Goal: Find specific page/section: Find specific page/section

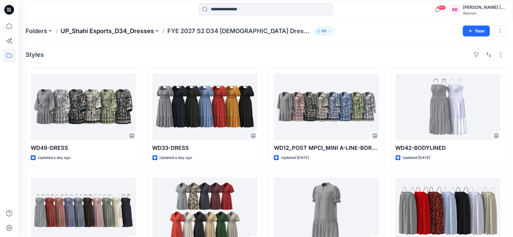
click at [93, 30] on p "UP_Shahi Exports_D34_Dresses" at bounding box center [107, 31] width 93 height 9
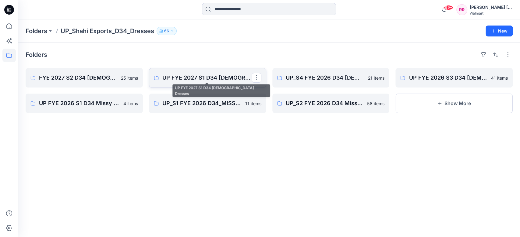
click at [215, 81] on p "UP FYE 2027 S1 D34 [DEMOGRAPHIC_DATA] Dresses" at bounding box center [206, 78] width 89 height 9
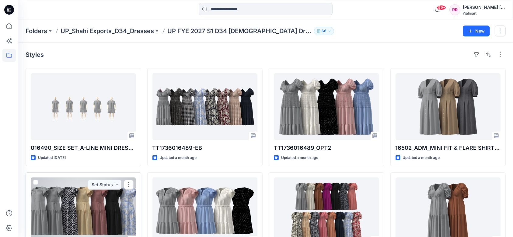
click at [89, 208] on div at bounding box center [83, 211] width 105 height 67
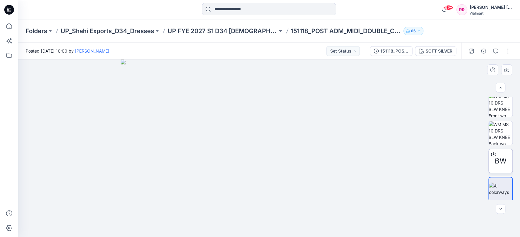
scroll to position [61, 0]
click at [506, 131] on img at bounding box center [500, 133] width 24 height 24
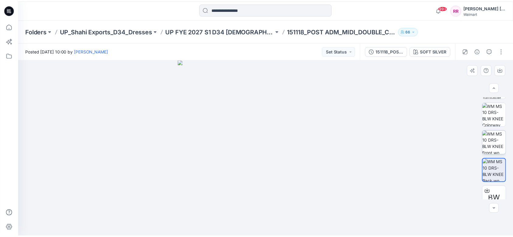
scroll to position [0, 0]
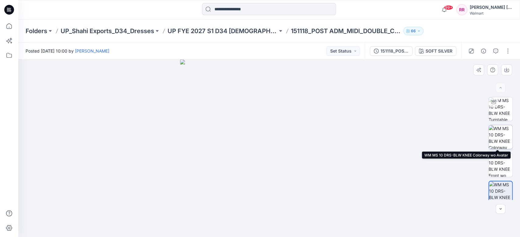
click at [498, 135] on img at bounding box center [500, 137] width 24 height 24
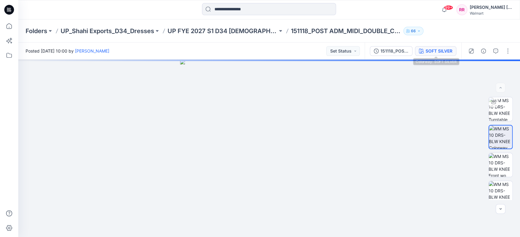
click at [442, 52] on div "SOFT SILVER" at bounding box center [438, 51] width 27 height 7
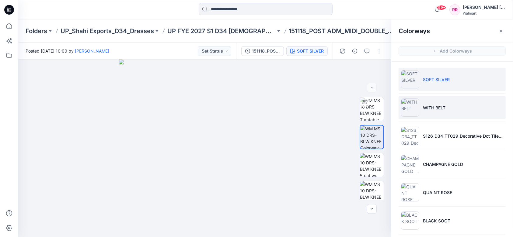
click at [451, 110] on li "WITH BELT" at bounding box center [452, 107] width 107 height 23
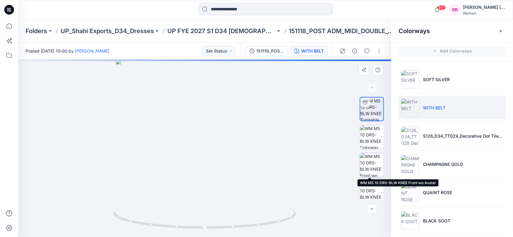
click at [375, 165] on img at bounding box center [372, 165] width 24 height 24
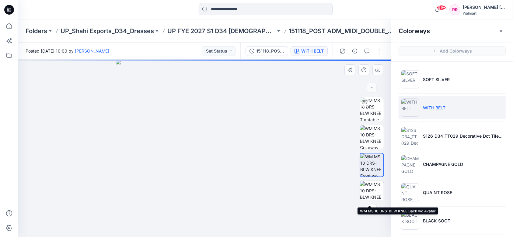
click at [373, 192] on img at bounding box center [372, 193] width 24 height 24
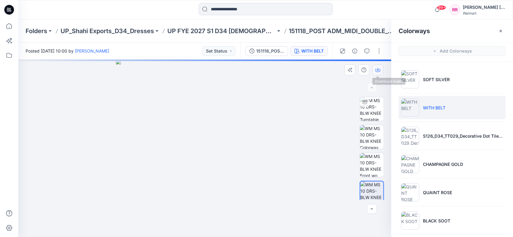
click at [379, 68] on icon "button" at bounding box center [378, 70] width 5 height 5
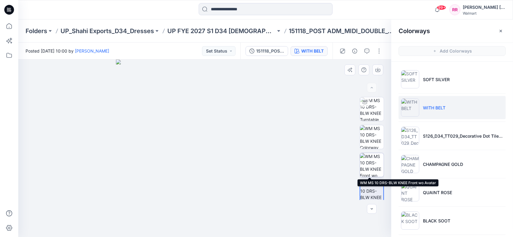
click at [373, 163] on img at bounding box center [372, 165] width 24 height 24
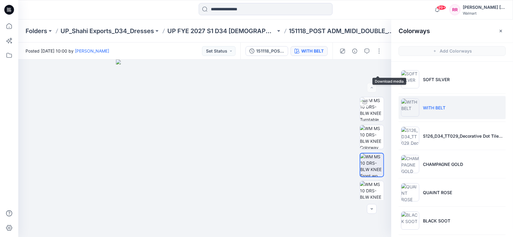
drag, startPoint x: 380, startPoint y: 66, endPoint x: 377, endPoint y: 58, distance: 8.1
click at [0, 0] on button "button" at bounding box center [0, 0] width 0 height 0
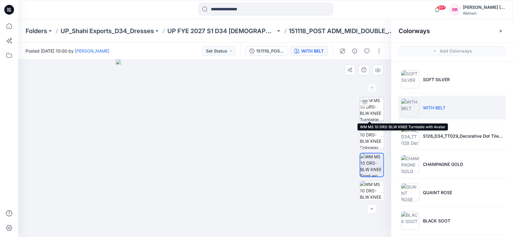
click at [369, 113] on img at bounding box center [372, 109] width 24 height 24
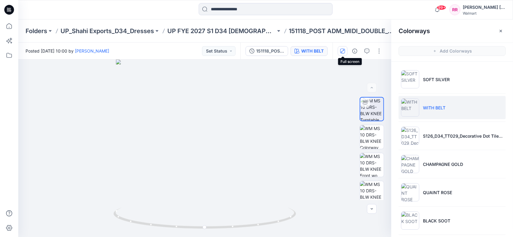
click at [342, 50] on icon "button" at bounding box center [342, 51] width 5 height 5
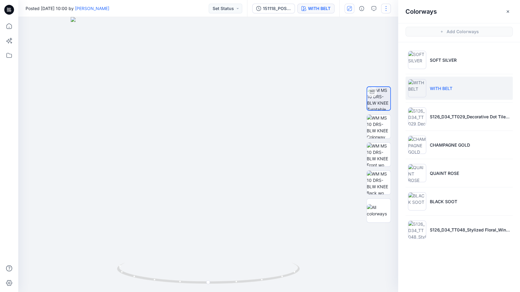
drag, startPoint x: 506, startPoint y: 12, endPoint x: 503, endPoint y: 12, distance: 3.1
click at [506, 12] on icon "button" at bounding box center [507, 11] width 5 height 5
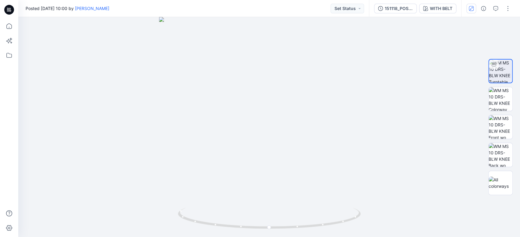
click at [475, 14] on div at bounding box center [489, 8] width 56 height 17
click at [471, 9] on icon "button" at bounding box center [470, 8] width 5 height 5
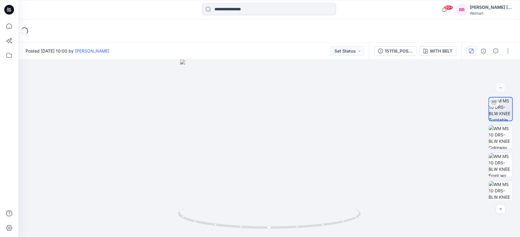
click at [230, 37] on div "Loading..." at bounding box center [268, 30] width 501 height 23
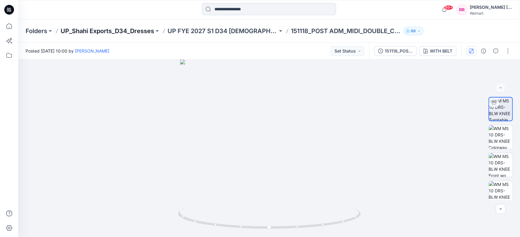
click at [136, 28] on p "UP_Shahi Exports_D34_Dresses" at bounding box center [107, 31] width 93 height 9
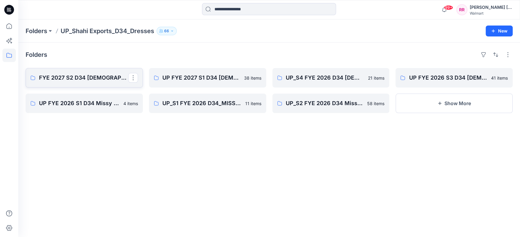
click at [89, 83] on link "FYE 2027 S2 D34 [DEMOGRAPHIC_DATA] Dresses - Shahi" at bounding box center [84, 77] width 117 height 19
